Goal: Transaction & Acquisition: Purchase product/service

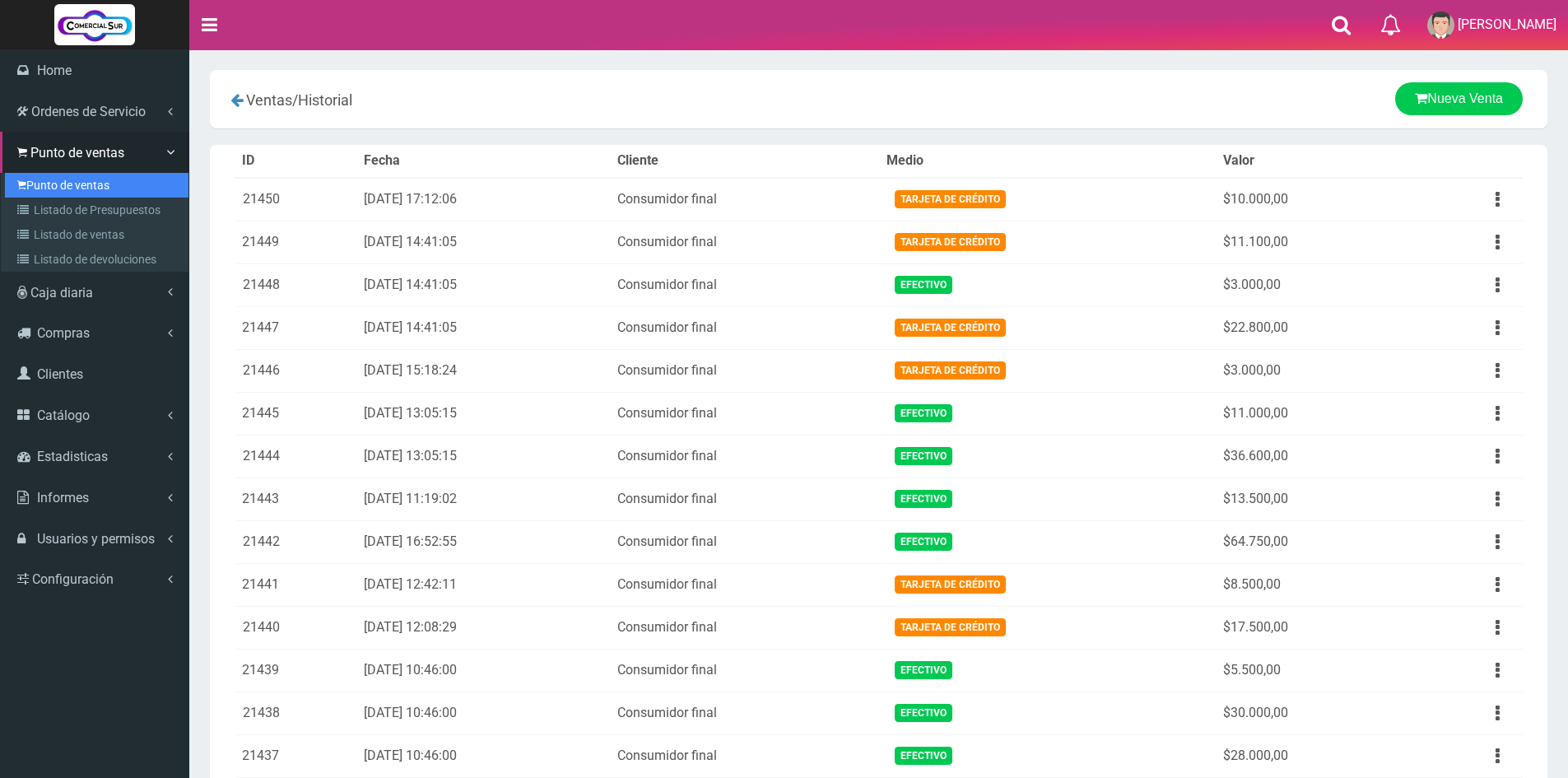
click at [67, 182] on link "Punto de ventas" at bounding box center [96, 184] width 183 height 24
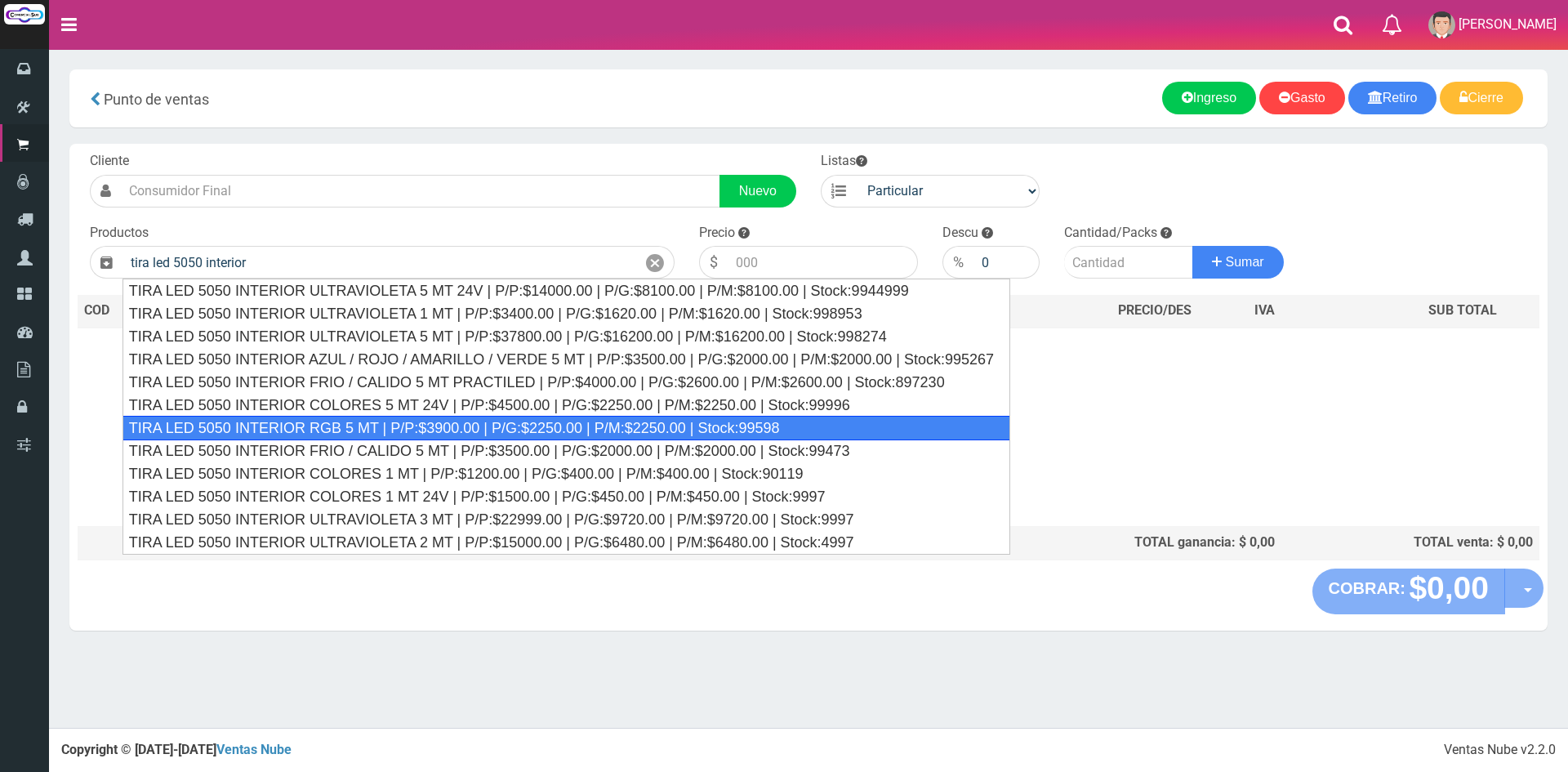
click at [407, 429] on div "TIRA LED 5050 INTERIOR RGB 5 MT | P/P:$3900.00 | P/G:$2250.00 | P/M:$2250.00 | …" at bounding box center [567, 428] width 888 height 24
type input "TIRA LED 5050 INTERIOR RGB 5 MT | P/P:$3900.00 | P/G:$2250.00 | P/M:$2250.00 | …"
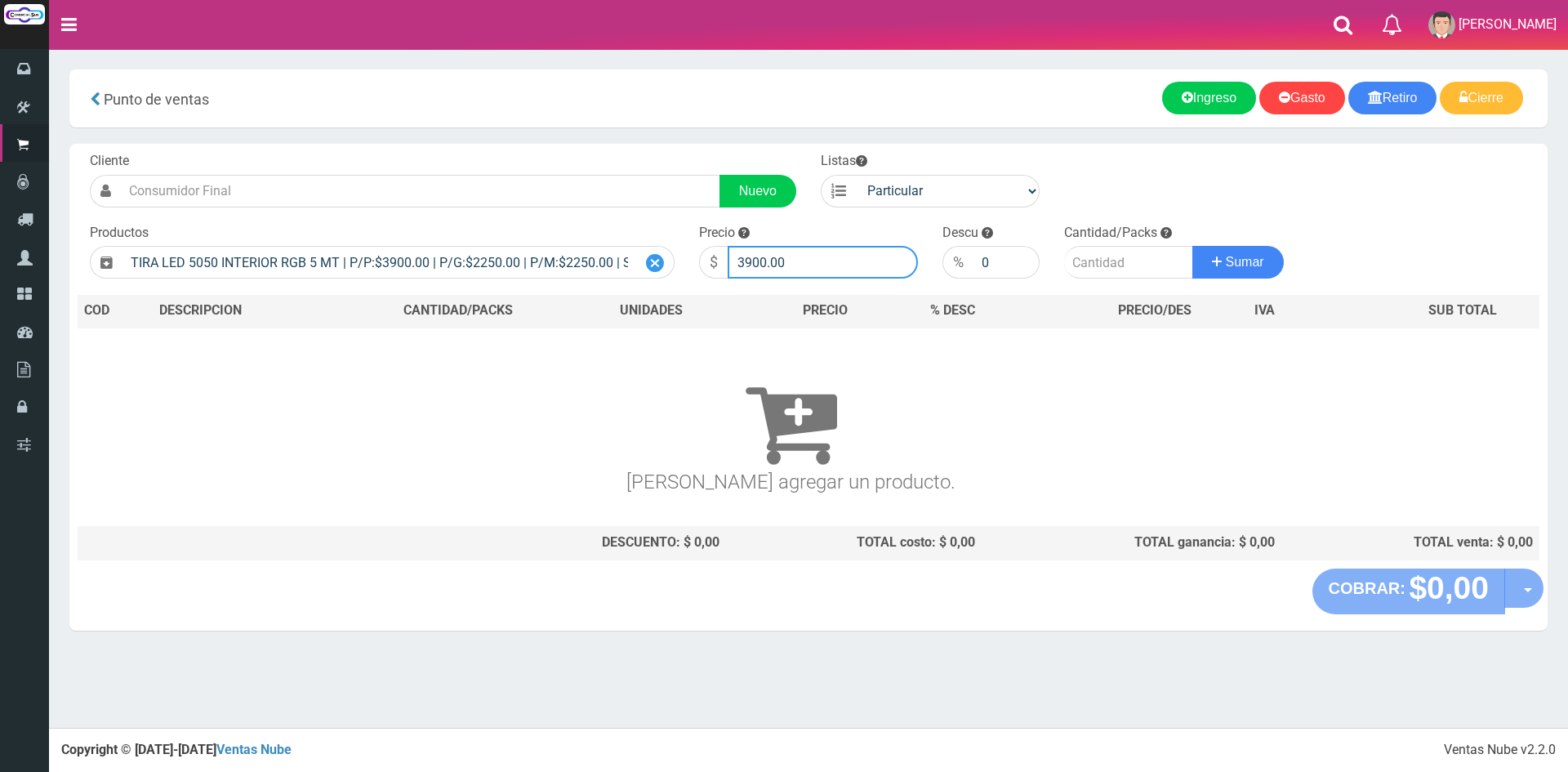
drag, startPoint x: 847, startPoint y: 248, endPoint x: 636, endPoint y: 250, distance: 211.0
click at [636, 152] on form "Cliente Nuevo Listas Particular Gremio Mayoristas" at bounding box center [809, 152] width 1463 height 0
type input "14000"
type input "1"
click at [1193, 246] on button "Sumar" at bounding box center [1238, 262] width 92 height 33
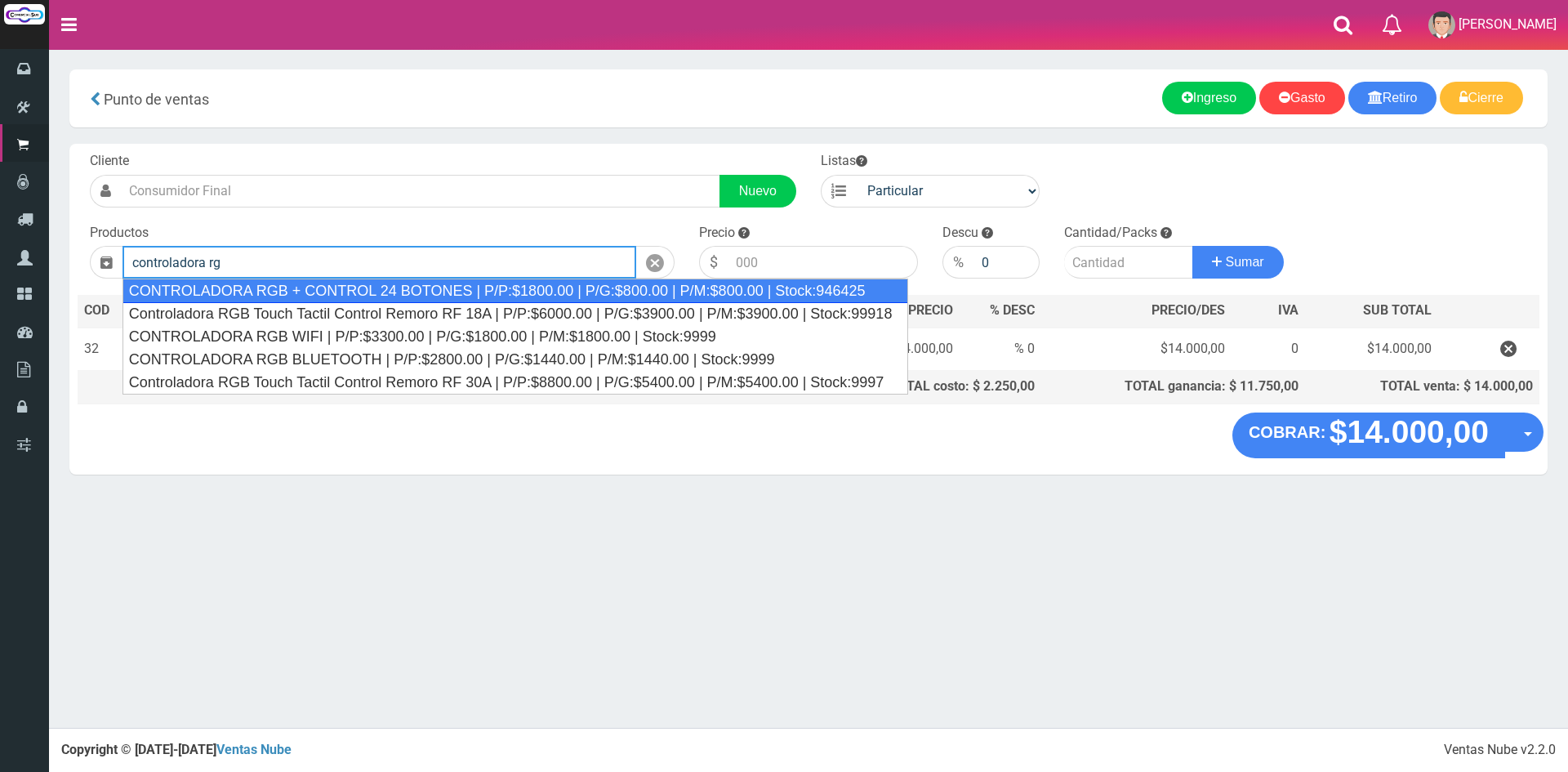
click at [411, 284] on div "CONTROLADORA RGB + CONTROL 24 BOTONES | P/P:$1800.00 | P/G:$800.00 | P/M:$800.0…" at bounding box center [516, 290] width 786 height 24
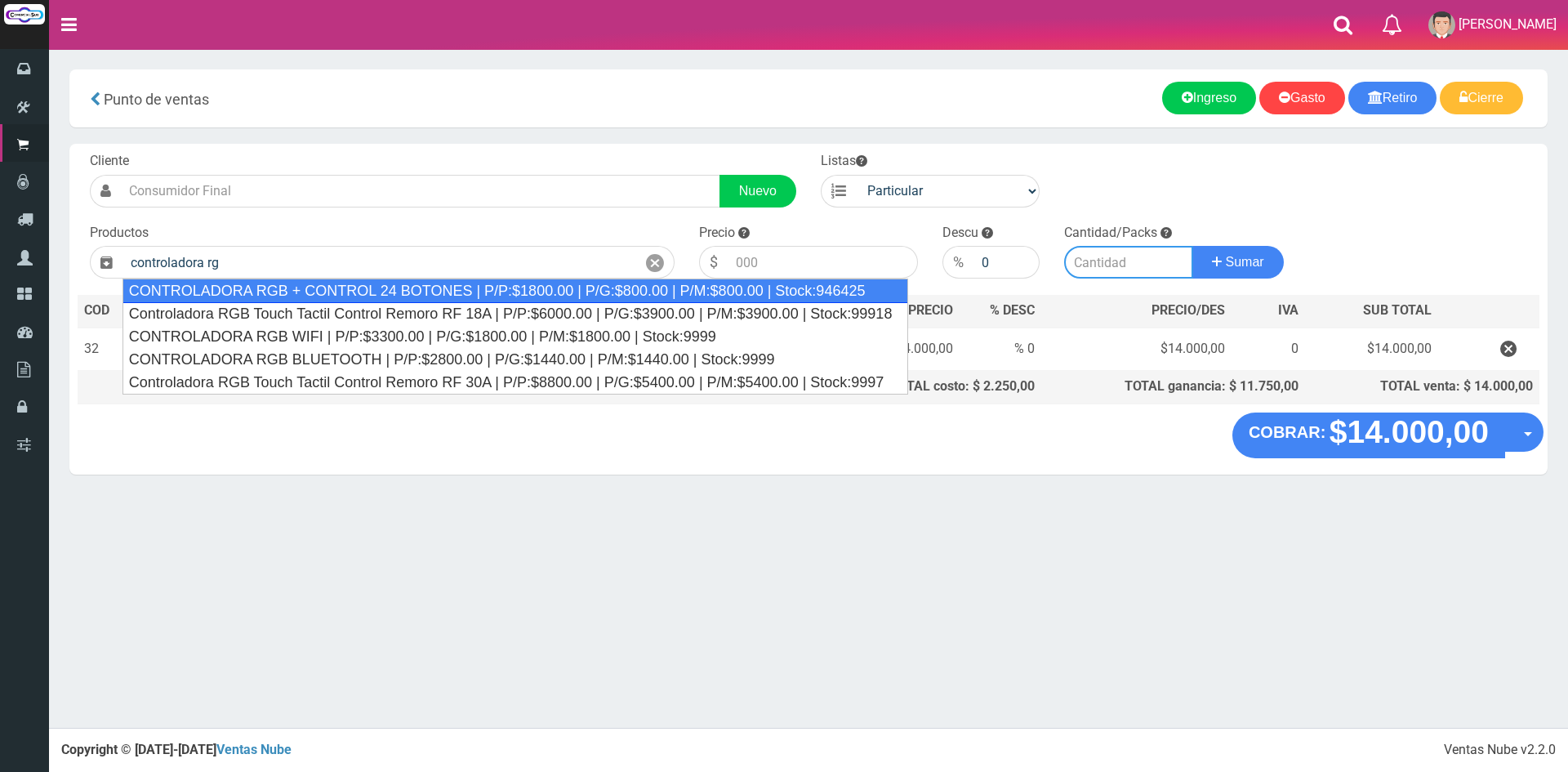
type input "CONTROLADORA RGB + CONTROL 24 BOTONES | P/P:$1800.00 | P/G:$800.00 | P/M:$800.0…"
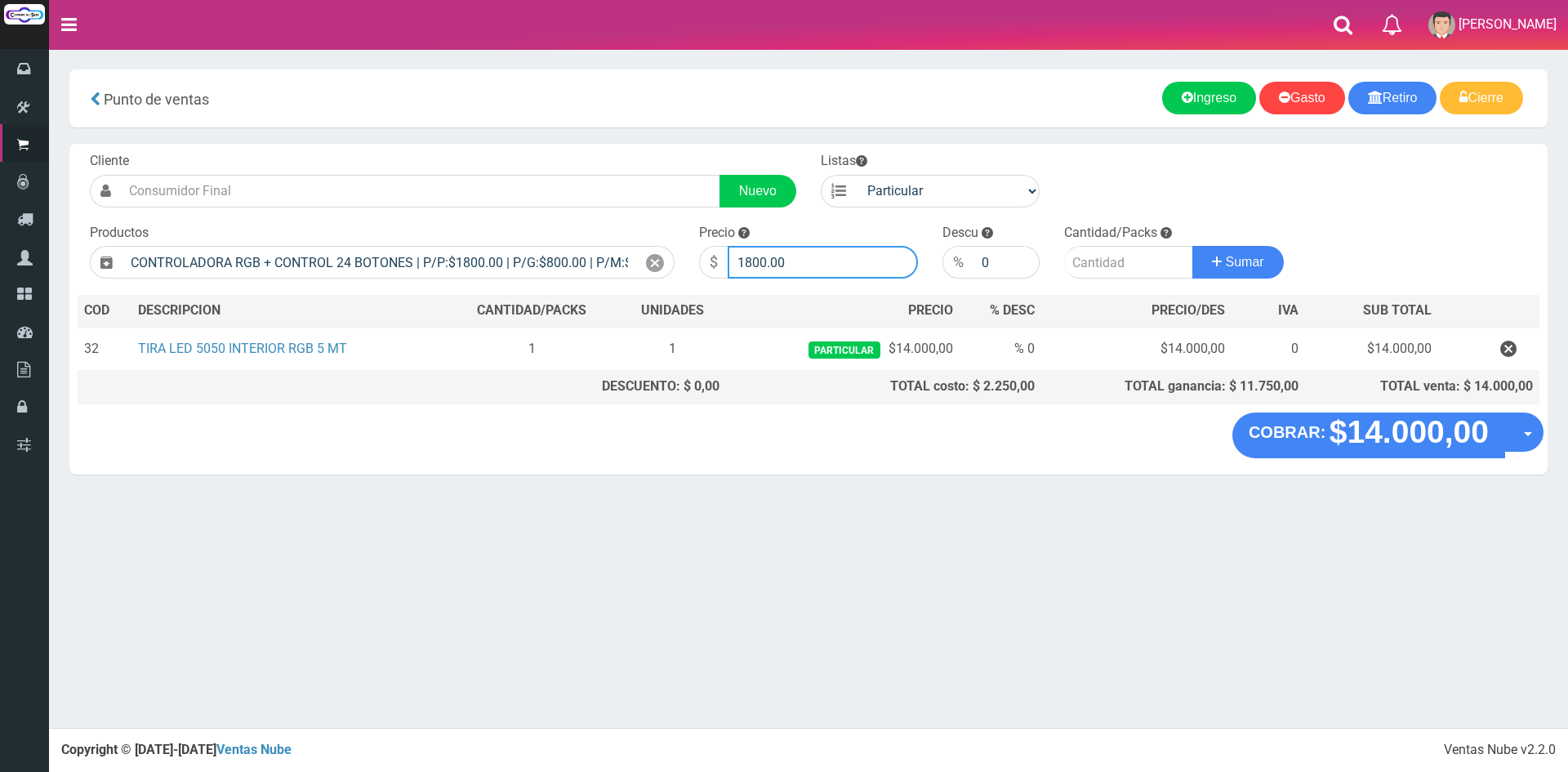
drag, startPoint x: 790, startPoint y: 263, endPoint x: 423, endPoint y: 233, distance: 368.2
click at [423, 152] on form "Cliente Nuevo Listas Particular Gremio Mayoristas" at bounding box center [809, 152] width 1463 height 0
type input "6000"
type input "1"
click at [1193, 246] on button "Sumar" at bounding box center [1238, 262] width 92 height 33
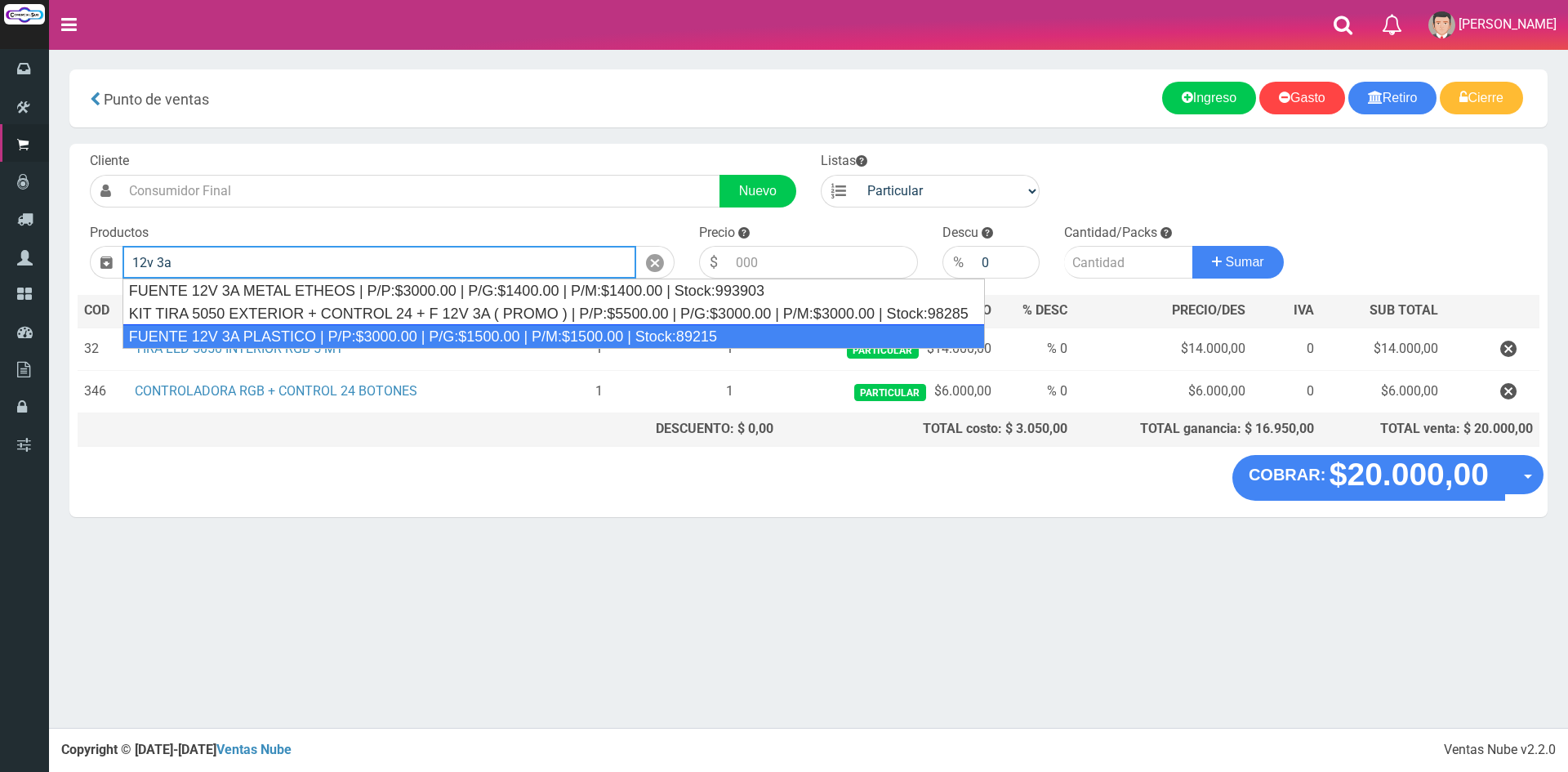
click at [418, 328] on div "FUENTE 12V 3A PLASTICO | P/P:$3000.00 | P/G:$1500.00 | P/M:$1500.00 | Stock:892…" at bounding box center [554, 336] width 863 height 24
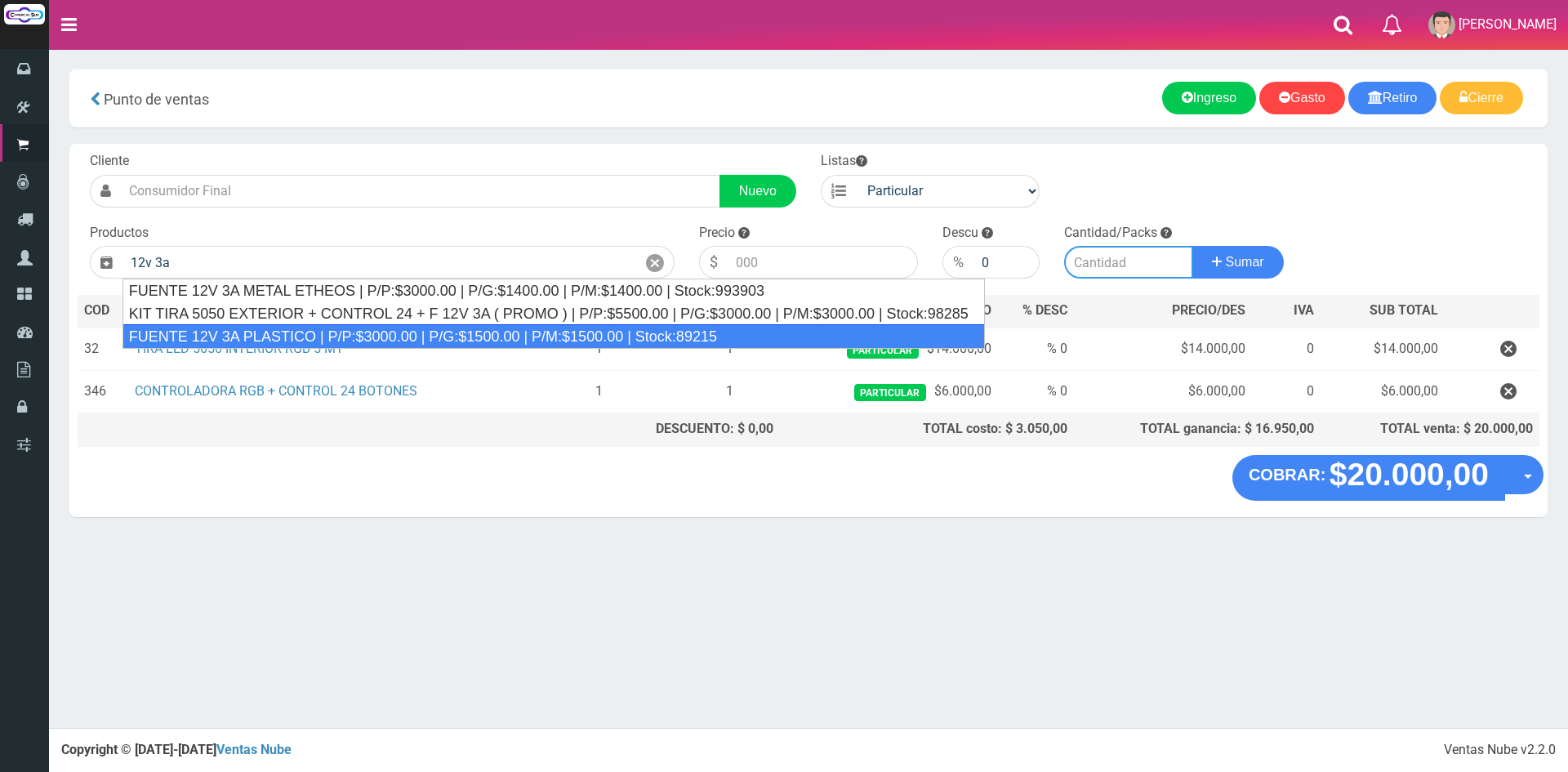
type input "FUENTE 12V 3A PLASTICO | P/P:$3000.00 | P/G:$1500.00 | P/M:$1500.00 | Stock:892…"
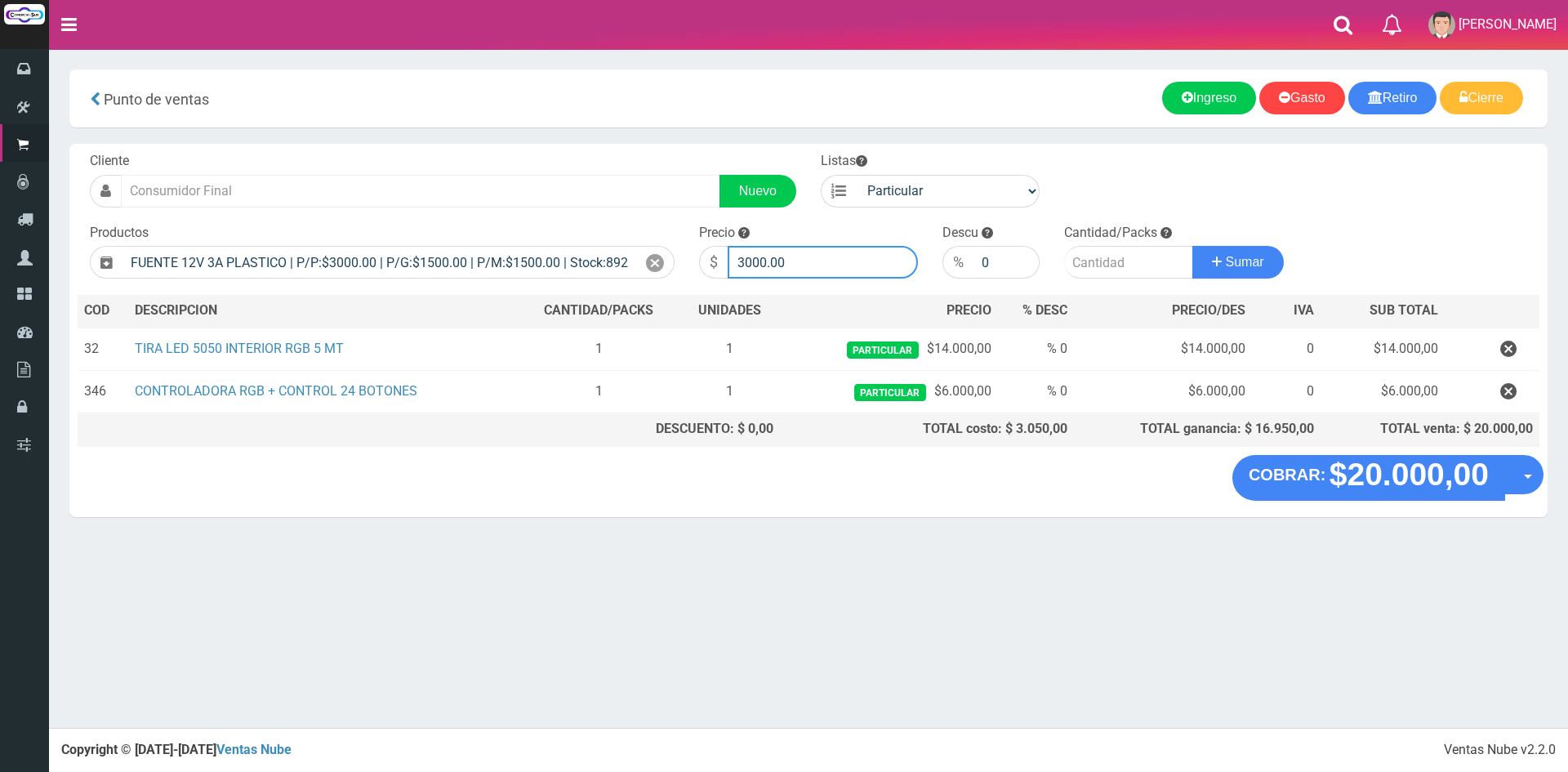
drag, startPoint x: 803, startPoint y: 254, endPoint x: 402, endPoint y: 191, distance: 405.9
click at [404, 152] on form "Cliente Nuevo Listas Particular Gremio Mayoristas" at bounding box center [809, 152] width 1463 height 0
type input "9000"
type input "1"
click at [1193, 246] on button "Sumar" at bounding box center [1238, 262] width 92 height 33
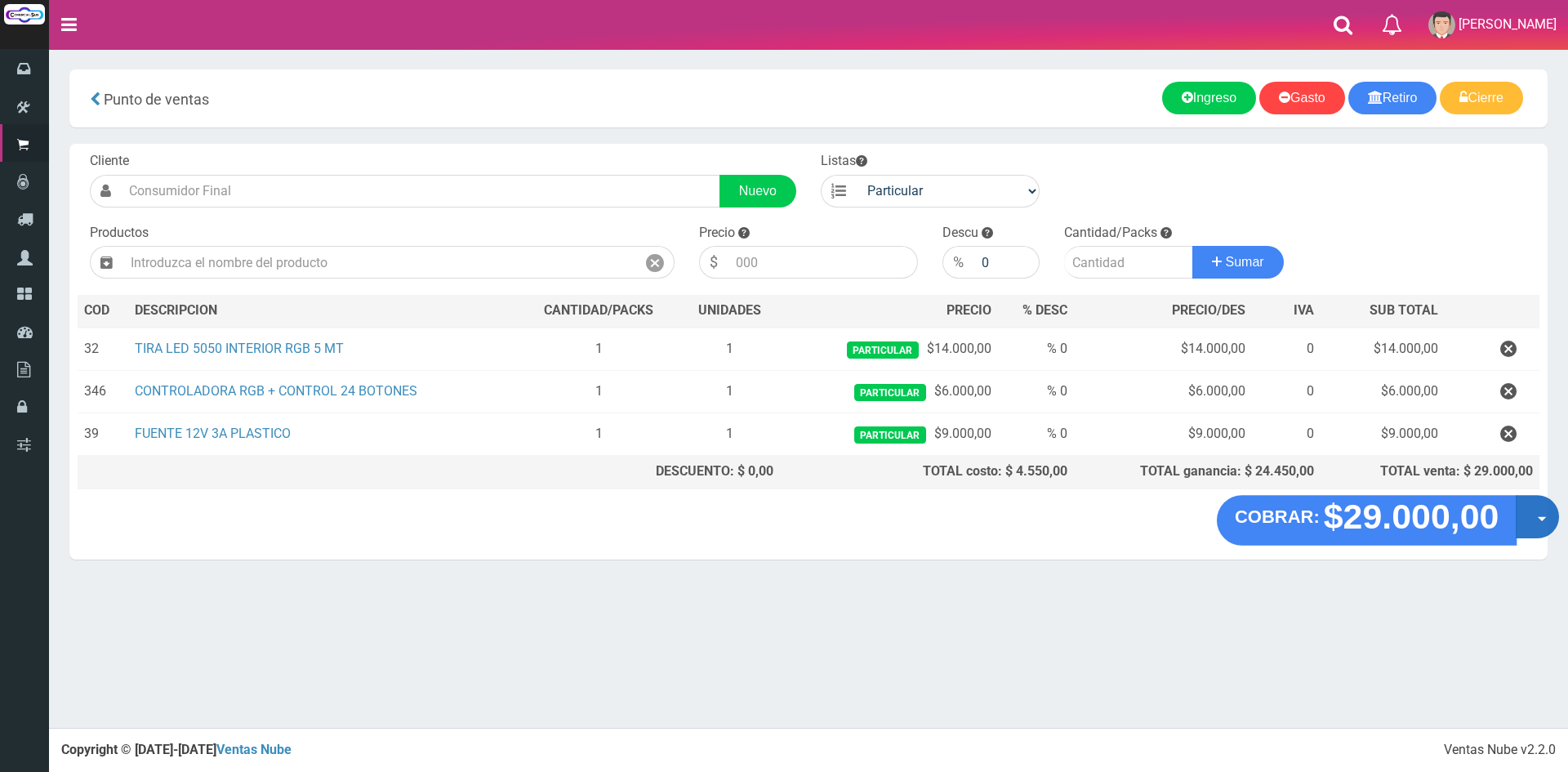
click at [1526, 520] on button "Opciones" at bounding box center [1537, 517] width 44 height 44
click at [1493, 551] on link "Crear presupuesto" at bounding box center [1485, 559] width 146 height 38
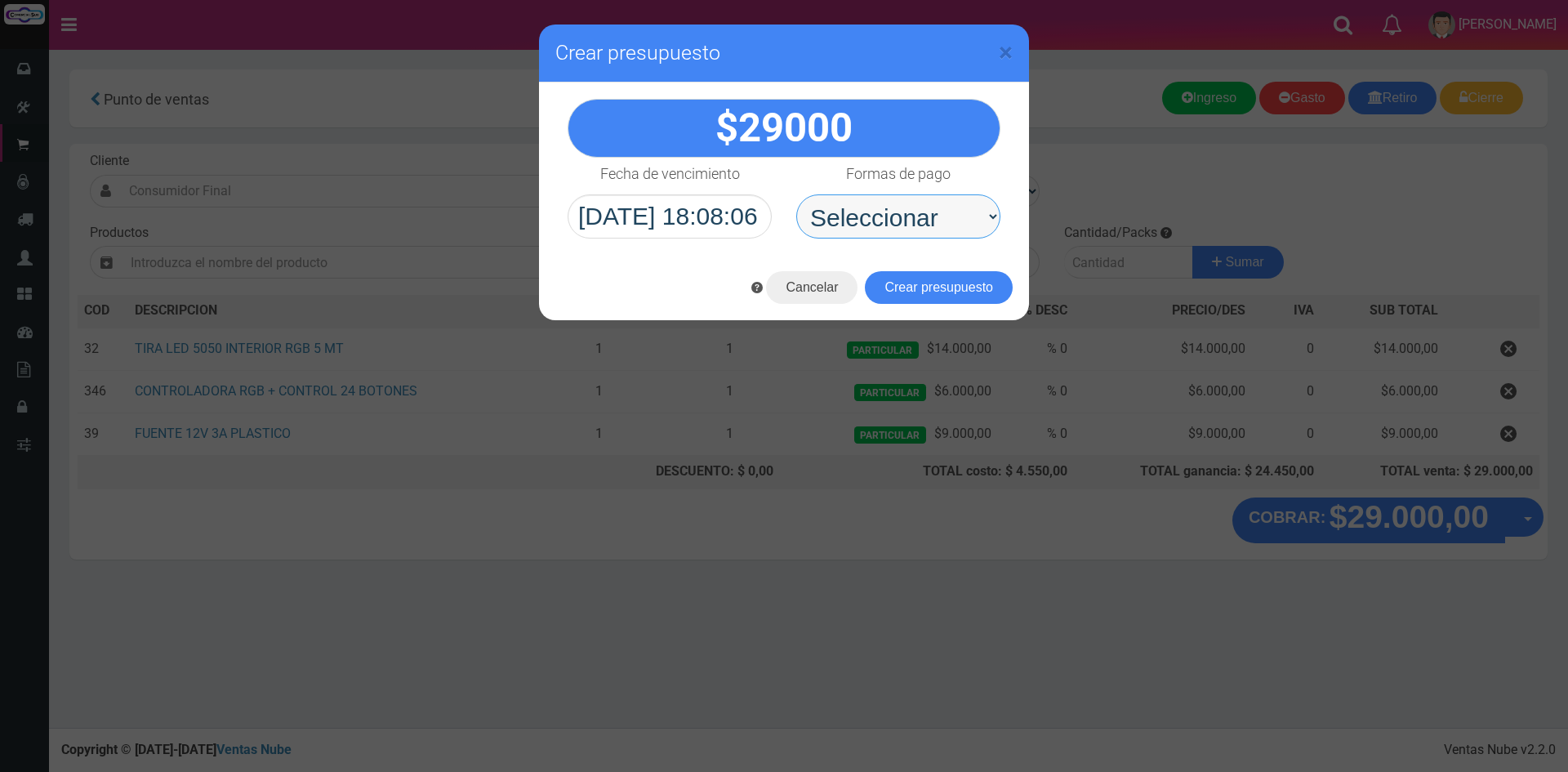
click at [915, 213] on select "Seleccionar Efectivo Tarjeta de Crédito Depósito Débito" at bounding box center [898, 217] width 204 height 45
select select "Depósito"
click at [796, 194] on select "Seleccionar Efectivo Tarjeta de Crédito Depósito Débito" at bounding box center [898, 217] width 204 height 45
click at [919, 285] on button "Crear presupuesto" at bounding box center [938, 287] width 148 height 33
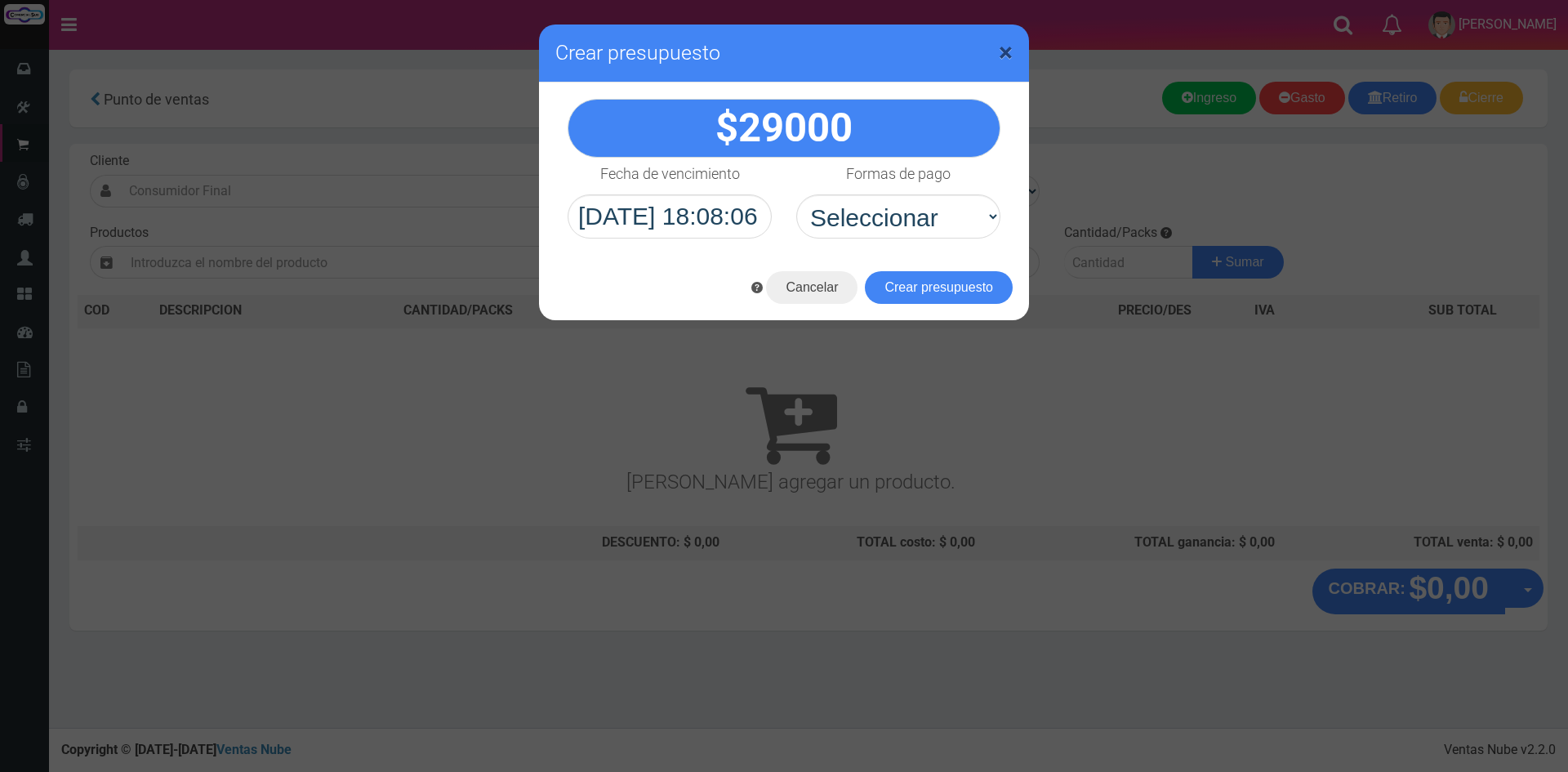
click at [1012, 46] on span "×" at bounding box center [1006, 52] width 14 height 31
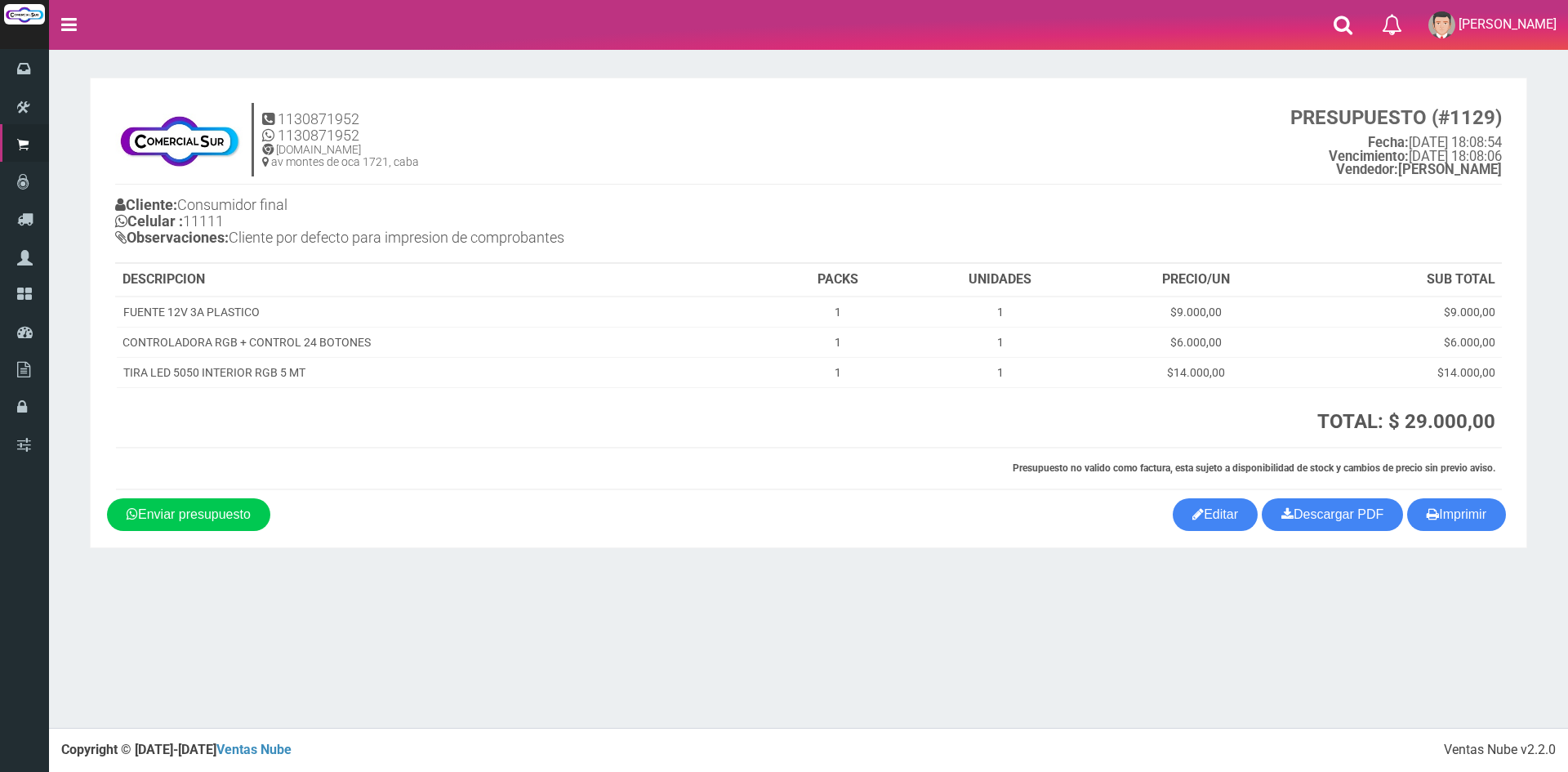
click at [252, 627] on div "× Titulo del Msj texto Mas Texto Cancelar Aceptar 1130871952" at bounding box center [809, 364] width 1520 height 727
